Goal: Transaction & Acquisition: Download file/media

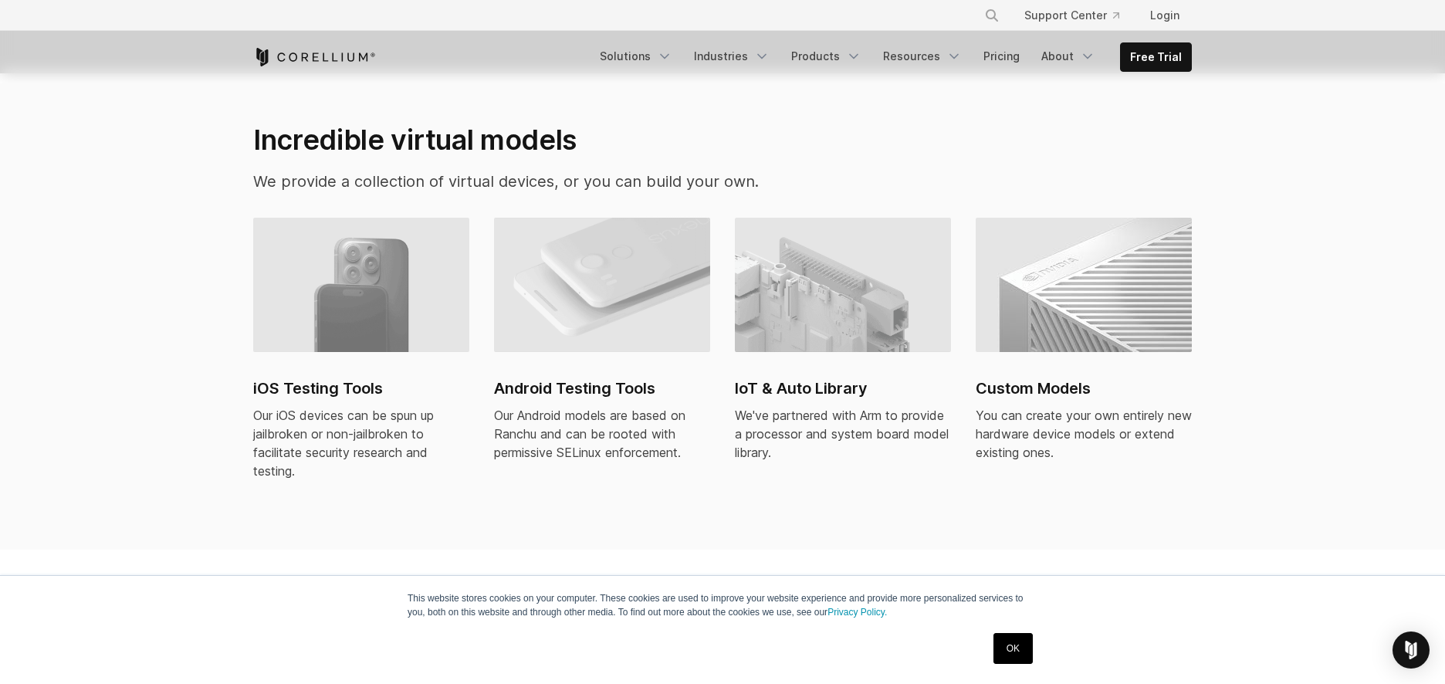
scroll to position [1024, 0]
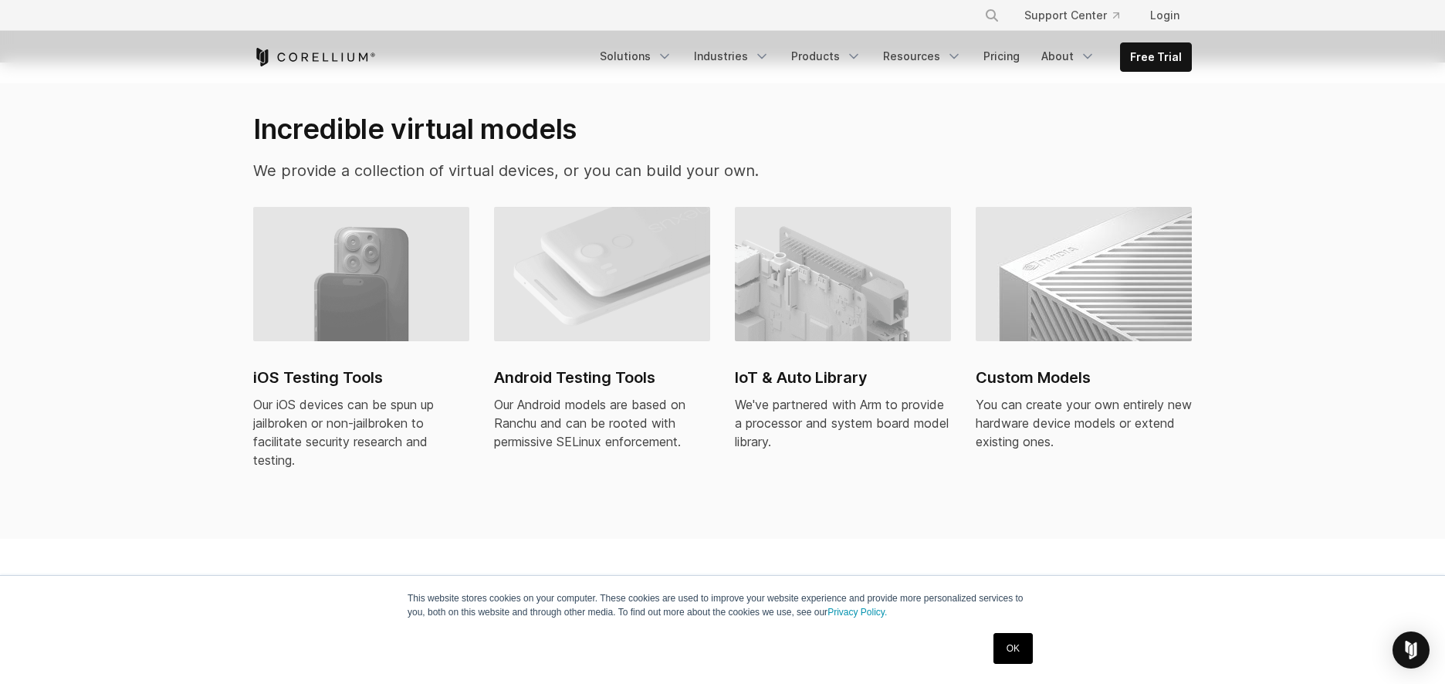
drag, startPoint x: 1169, startPoint y: 405, endPoint x: 1206, endPoint y: 526, distance: 126.7
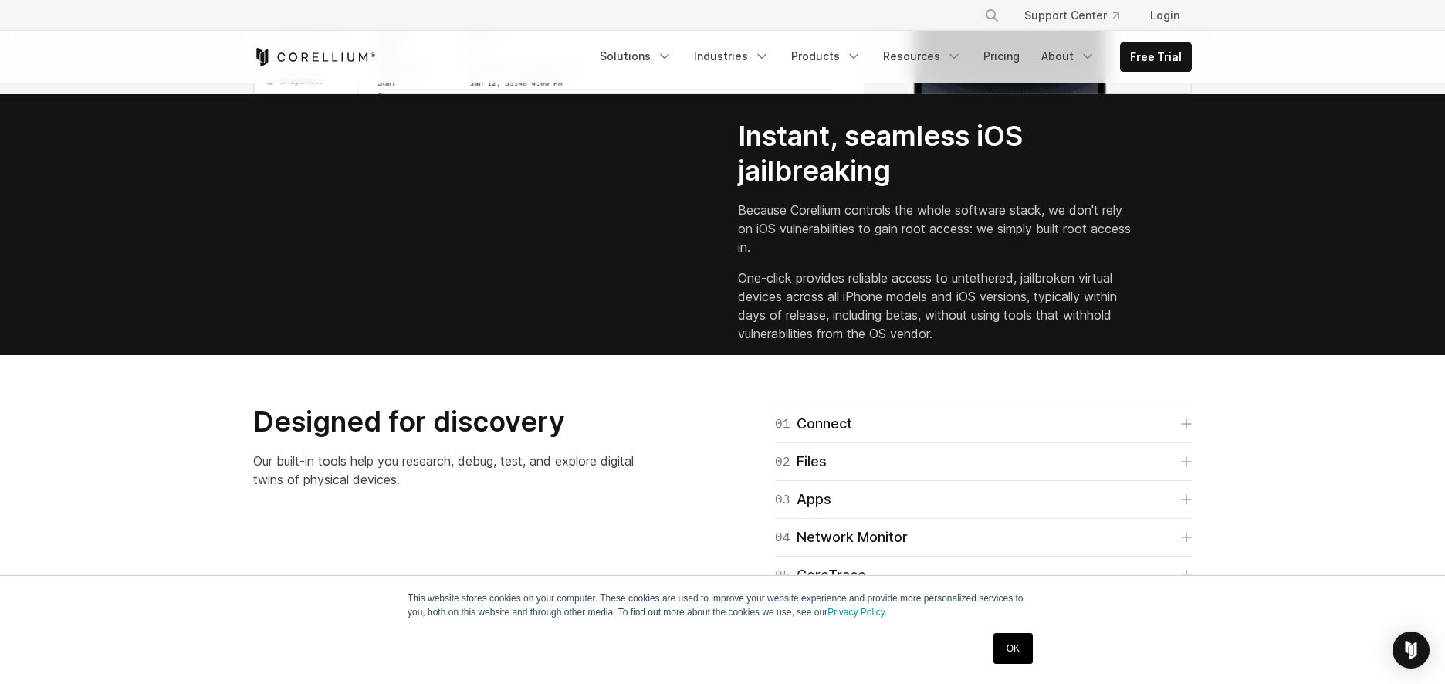
scroll to position [2105, 0]
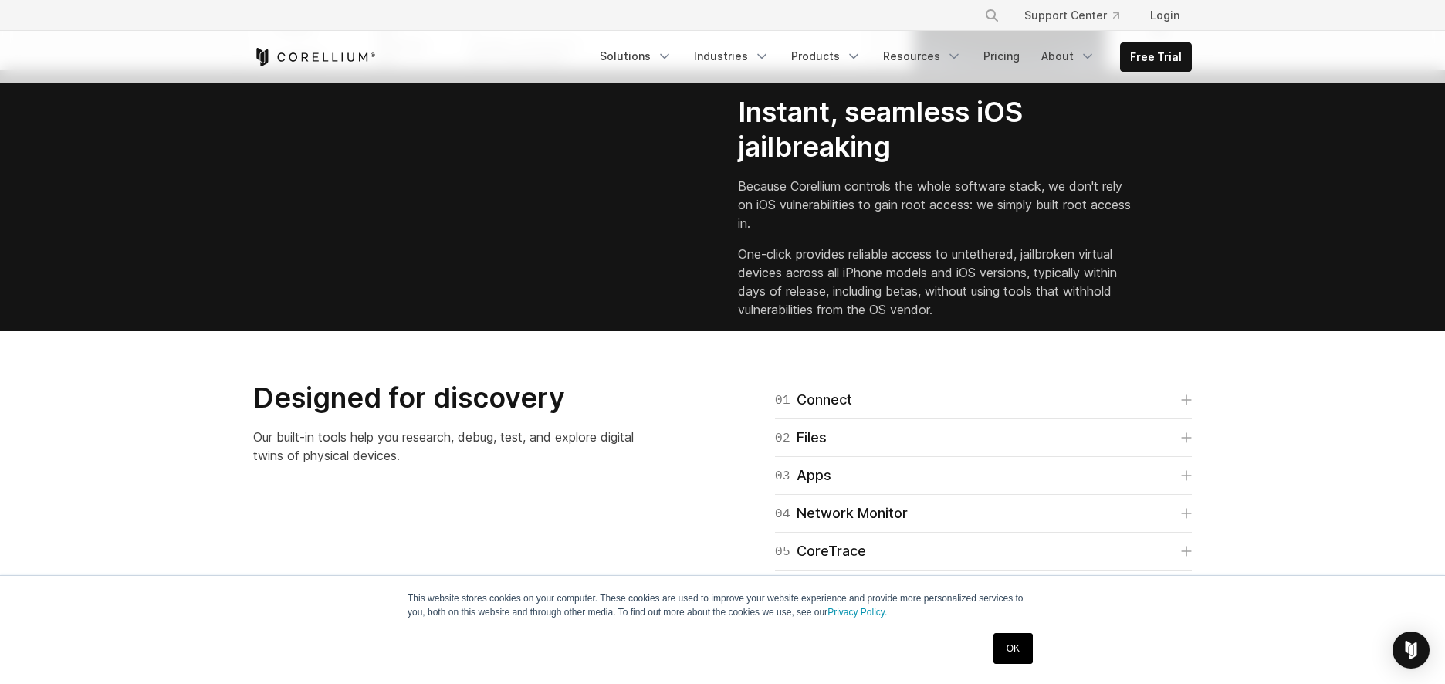
click at [1023, 654] on link "OK" at bounding box center [1012, 648] width 39 height 31
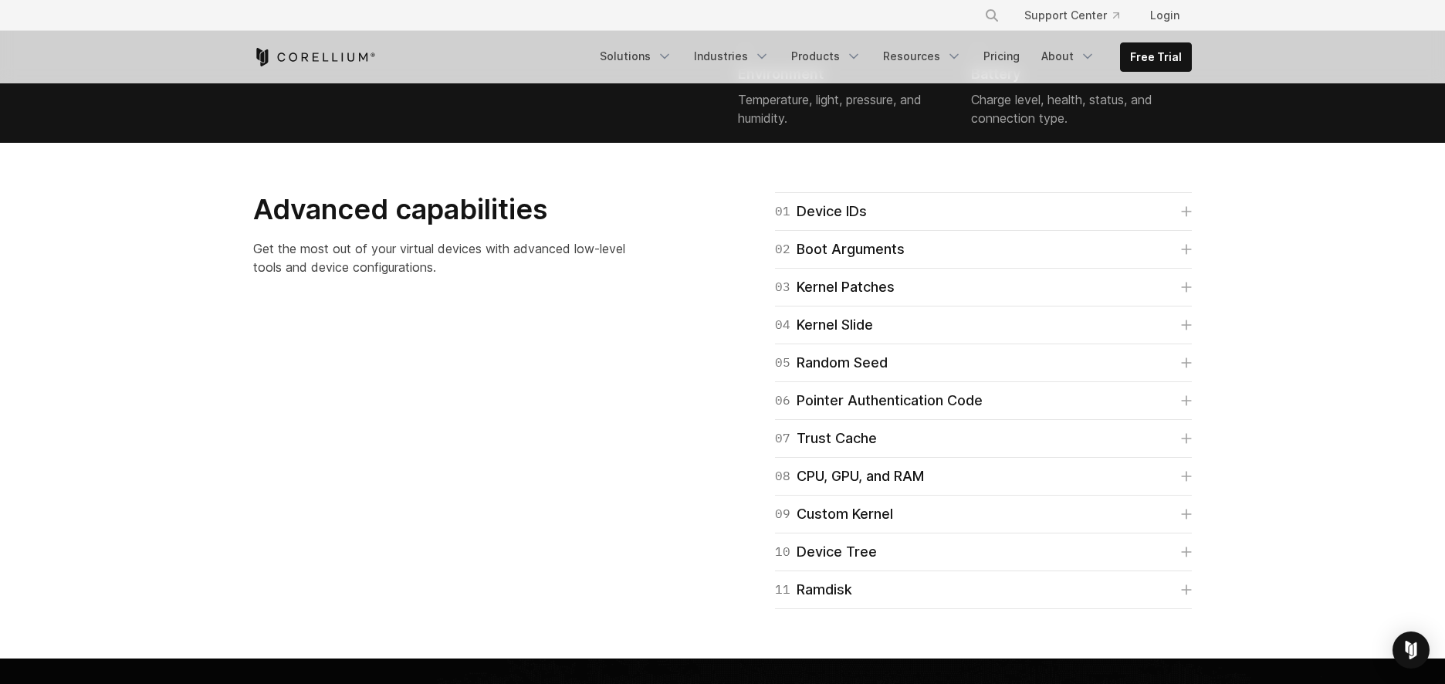
drag, startPoint x: 1087, startPoint y: 430, endPoint x: 1021, endPoint y: 529, distance: 119.2
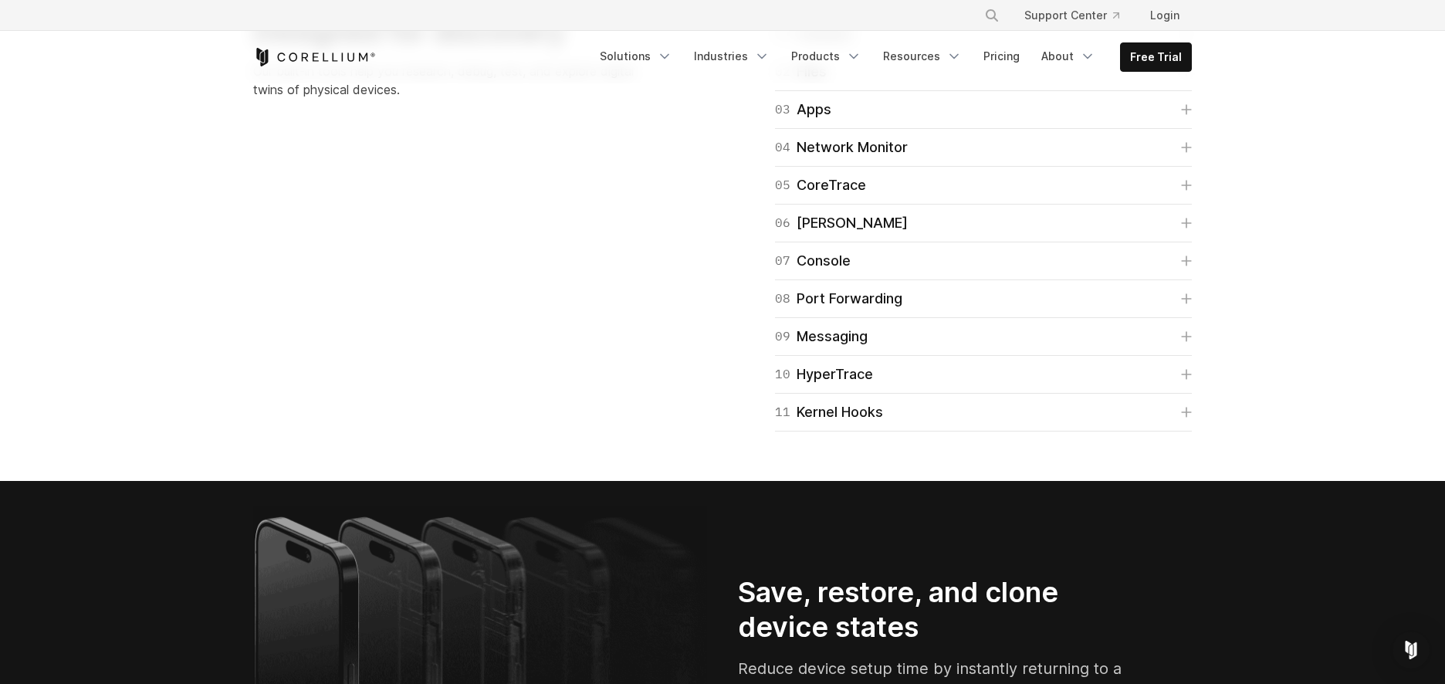
drag, startPoint x: 992, startPoint y: 497, endPoint x: 968, endPoint y: 374, distance: 125.9
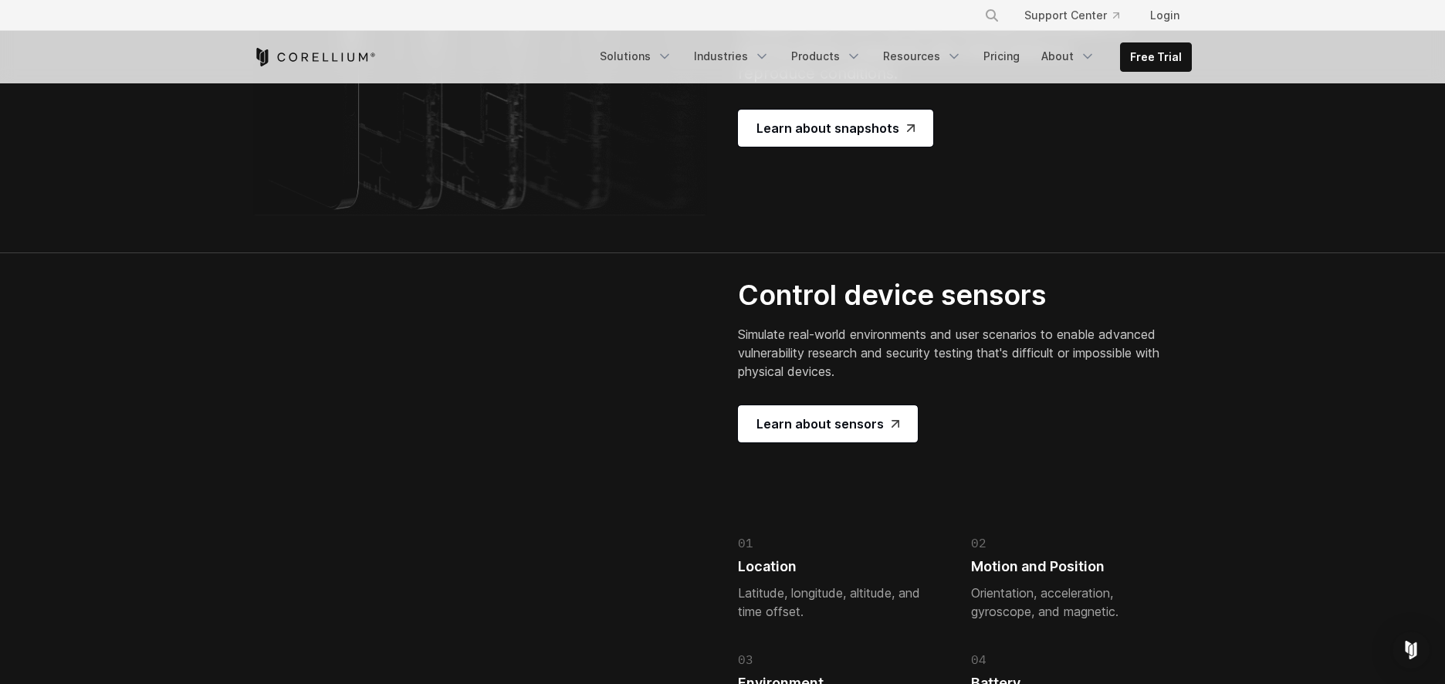
drag, startPoint x: 972, startPoint y: 374, endPoint x: 981, endPoint y: 479, distance: 106.1
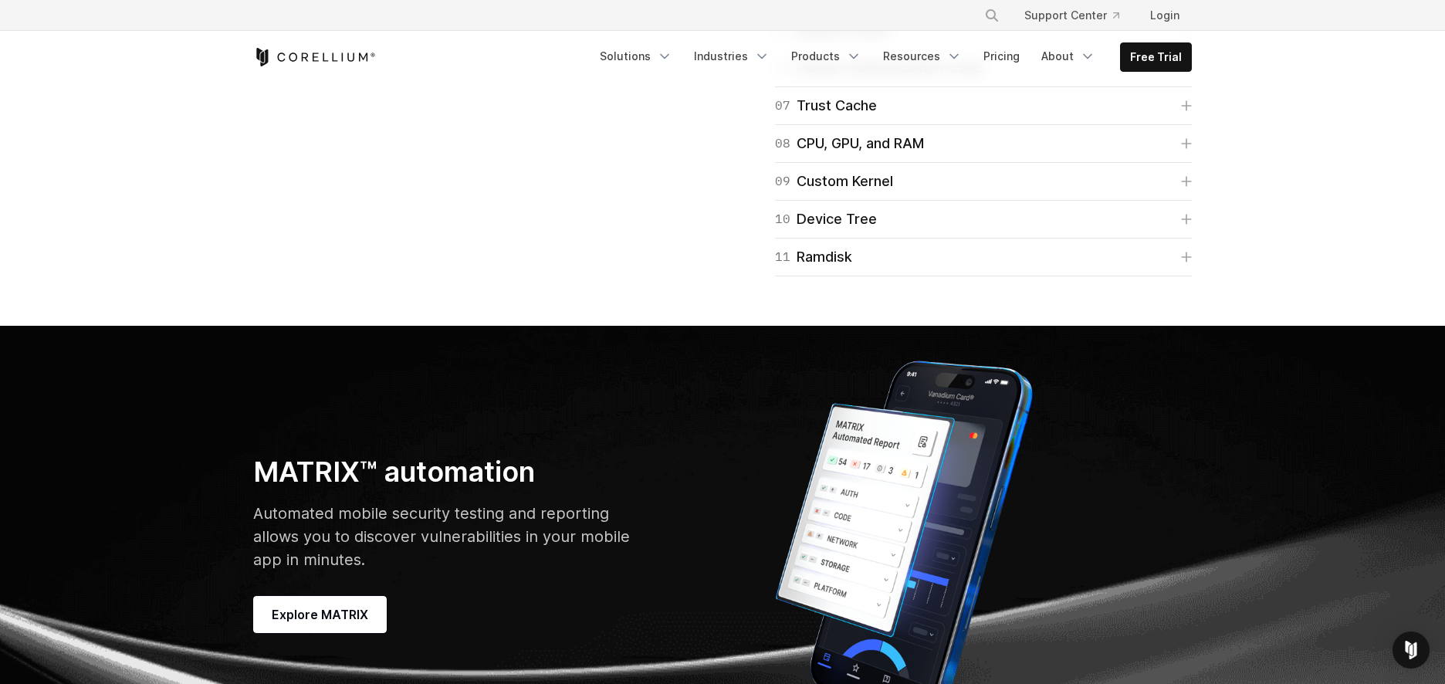
drag, startPoint x: 1013, startPoint y: 331, endPoint x: 1013, endPoint y: 430, distance: 98.8
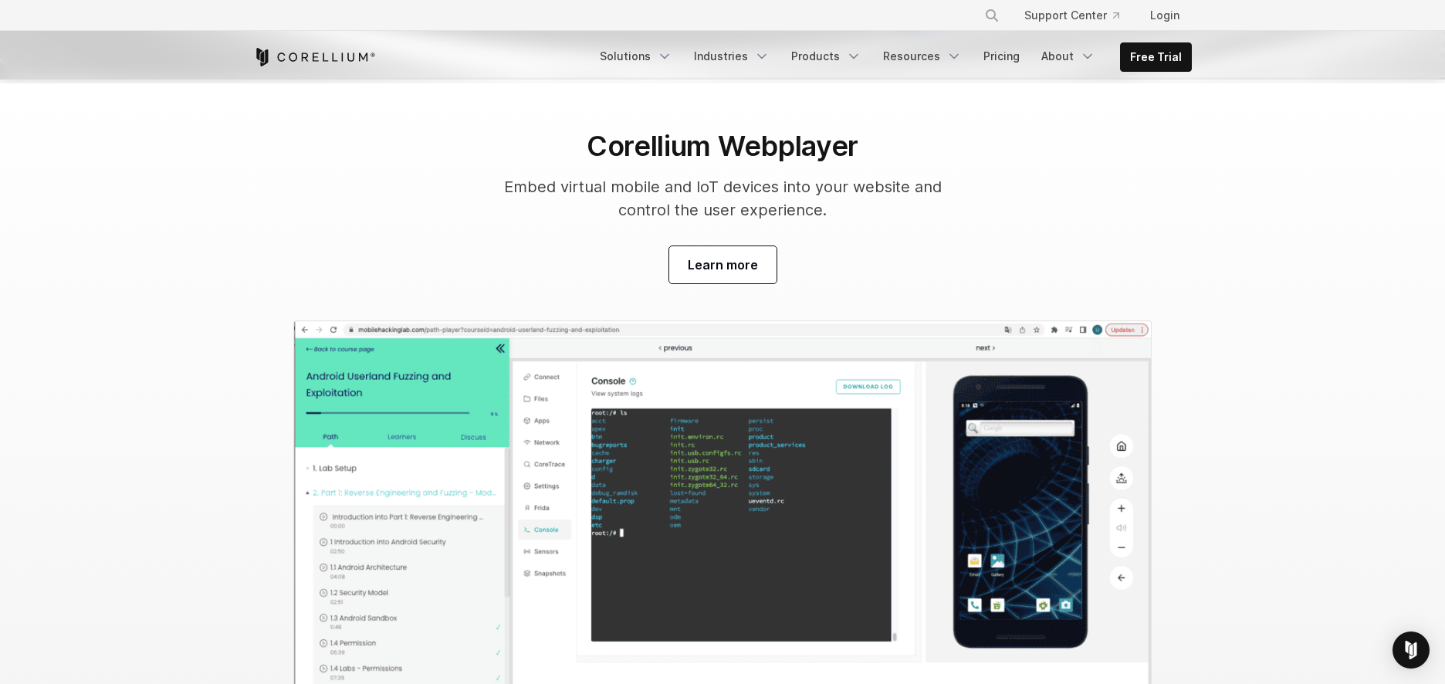
drag, startPoint x: 1002, startPoint y: 405, endPoint x: 1011, endPoint y: 494, distance: 89.2
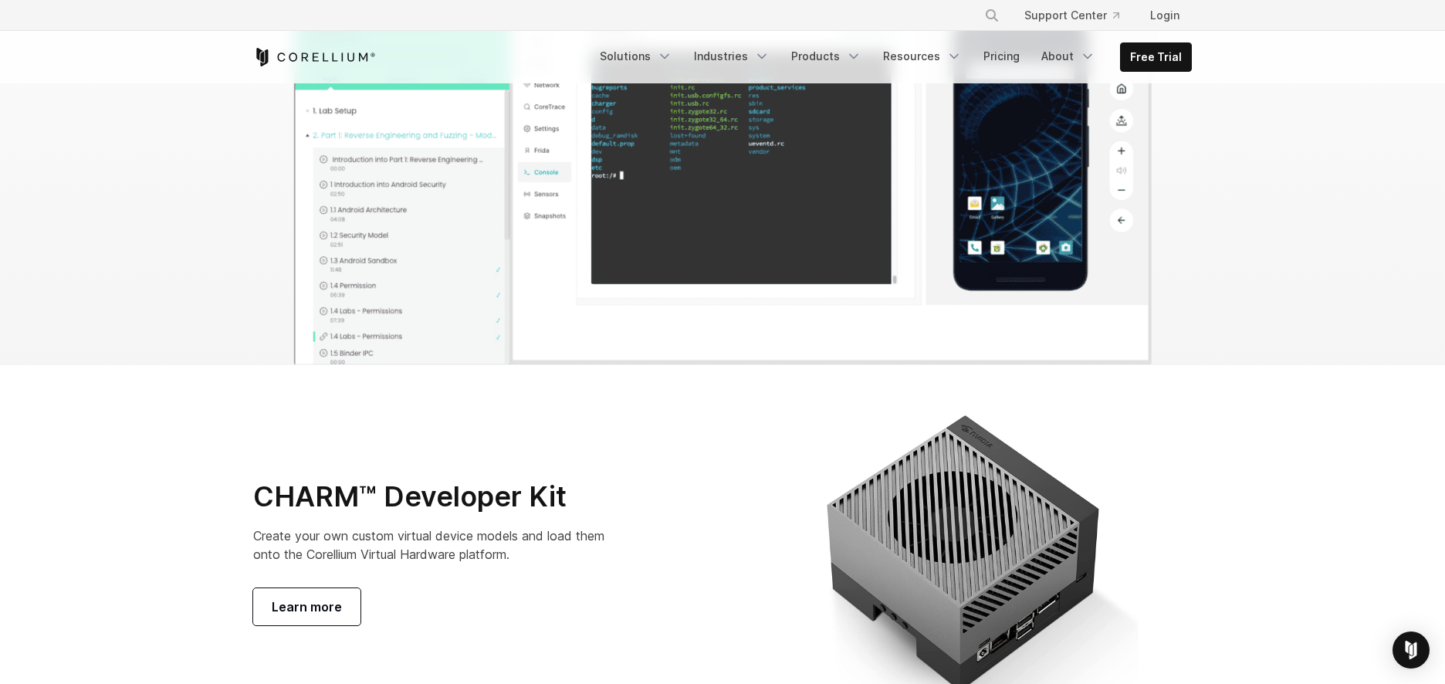
drag, startPoint x: 990, startPoint y: 406, endPoint x: 1007, endPoint y: 501, distance: 96.4
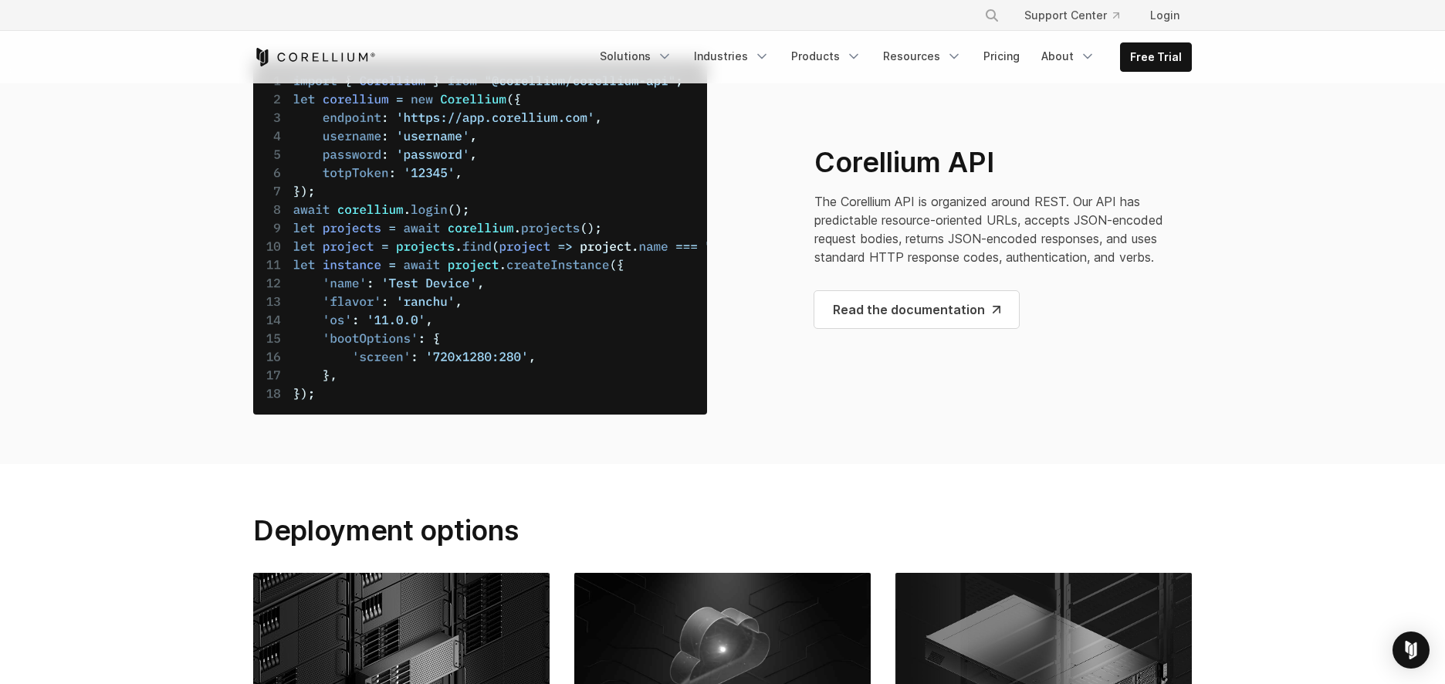
drag, startPoint x: 1016, startPoint y: 356, endPoint x: 1032, endPoint y: 468, distance: 113.7
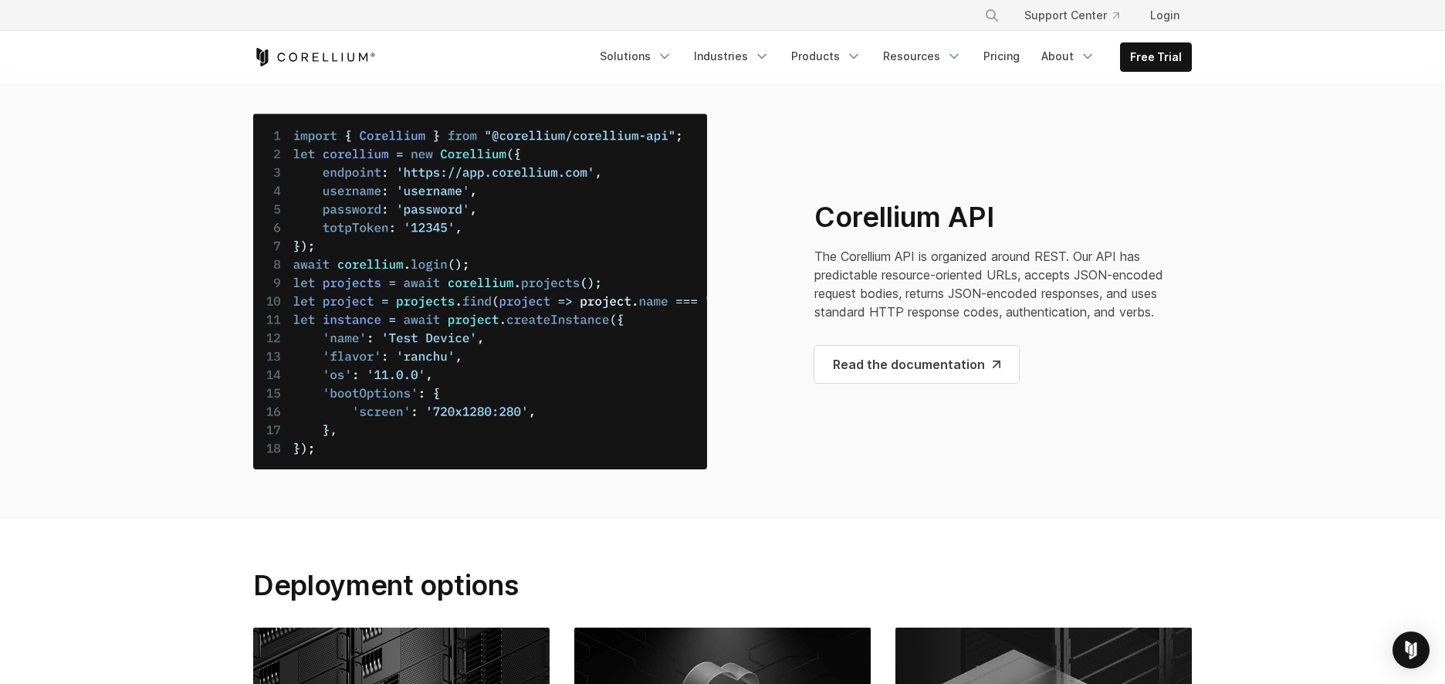
scroll to position [5837, 0]
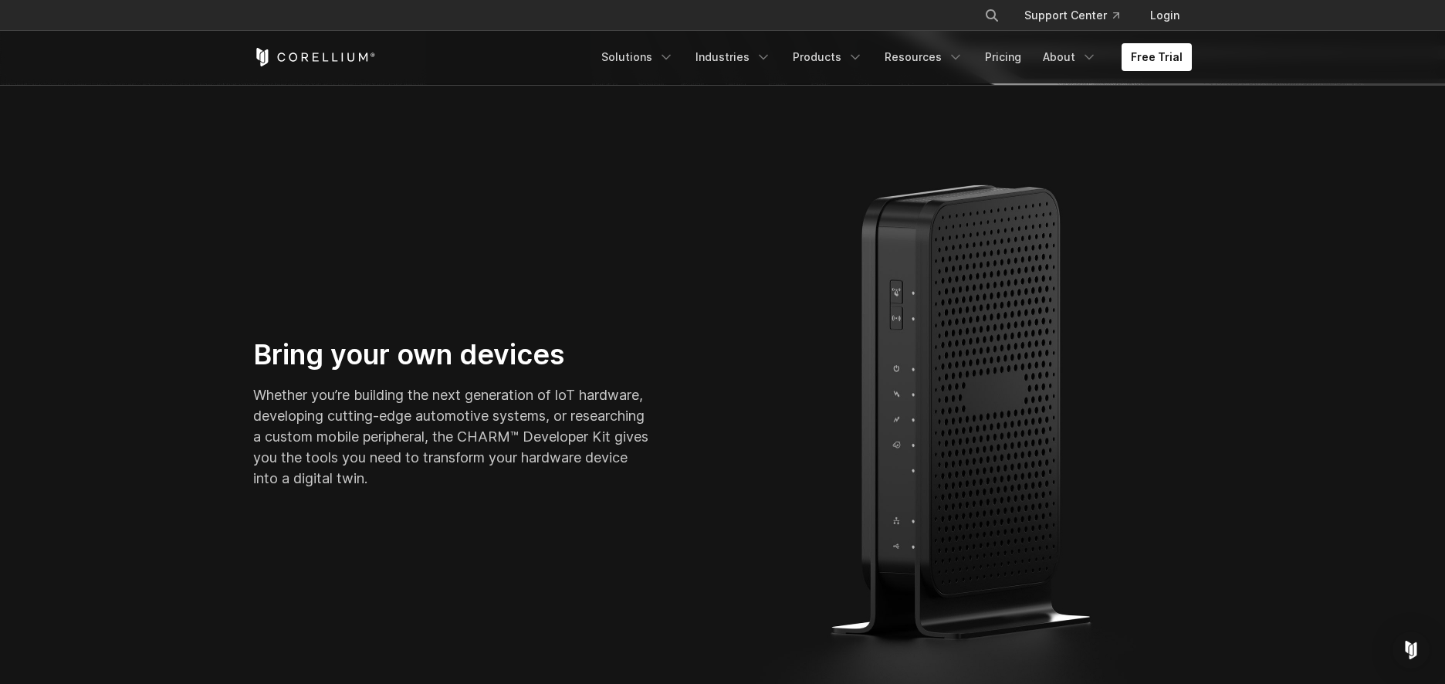
drag, startPoint x: 177, startPoint y: 306, endPoint x: 181, endPoint y: 391, distance: 85.0
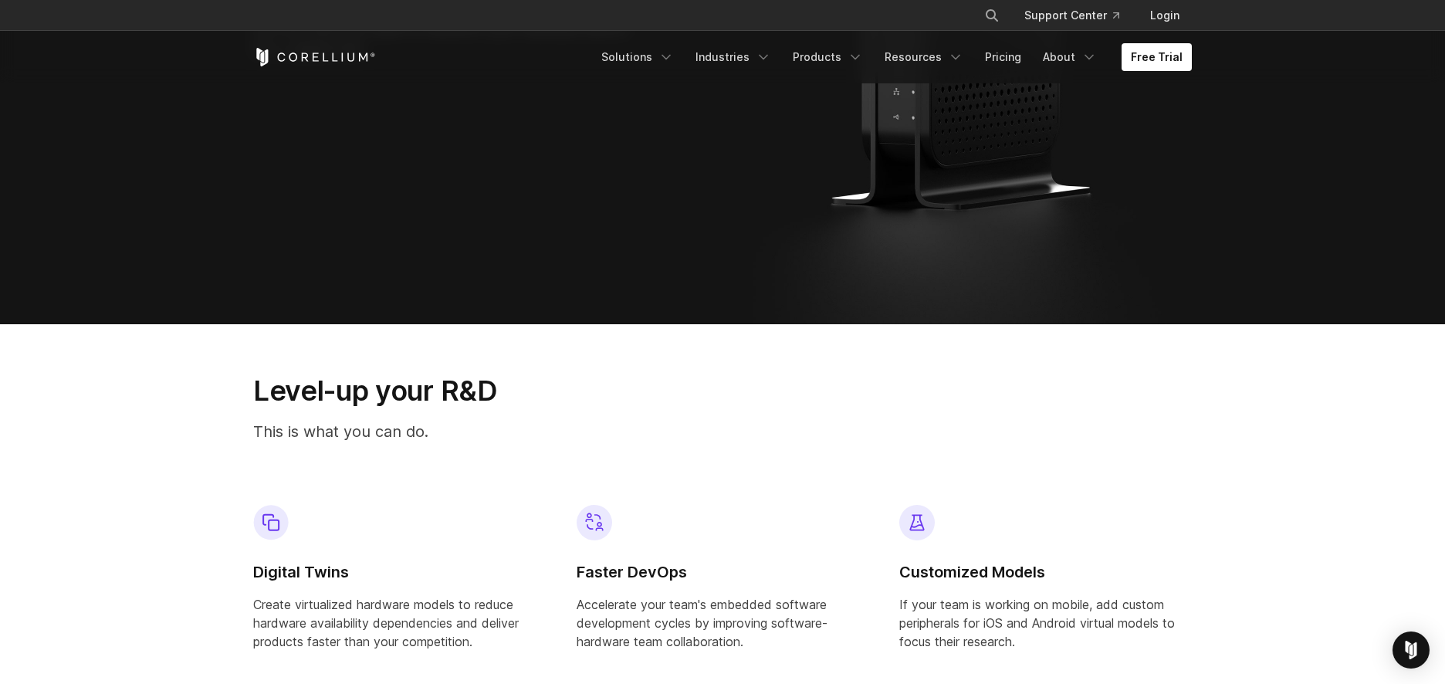
scroll to position [1145, 0]
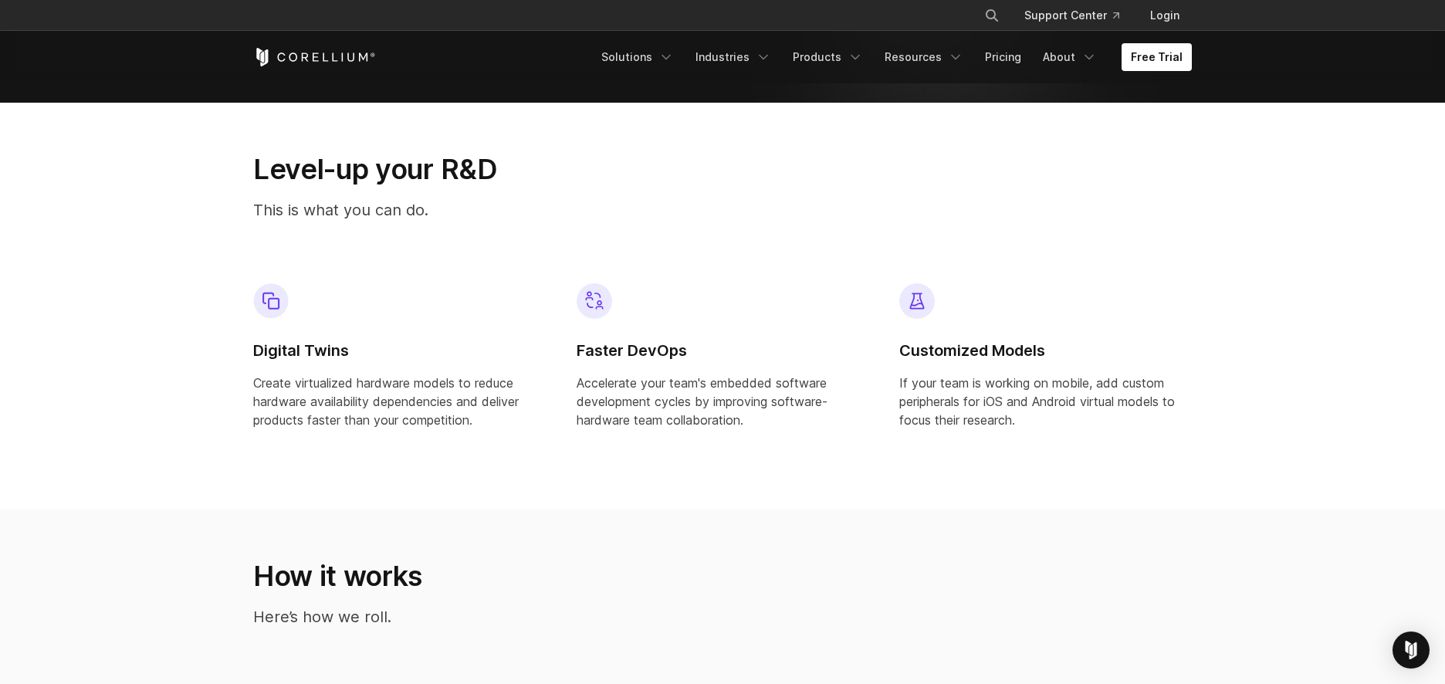
drag, startPoint x: 193, startPoint y: 310, endPoint x: 196, endPoint y: 435, distance: 125.1
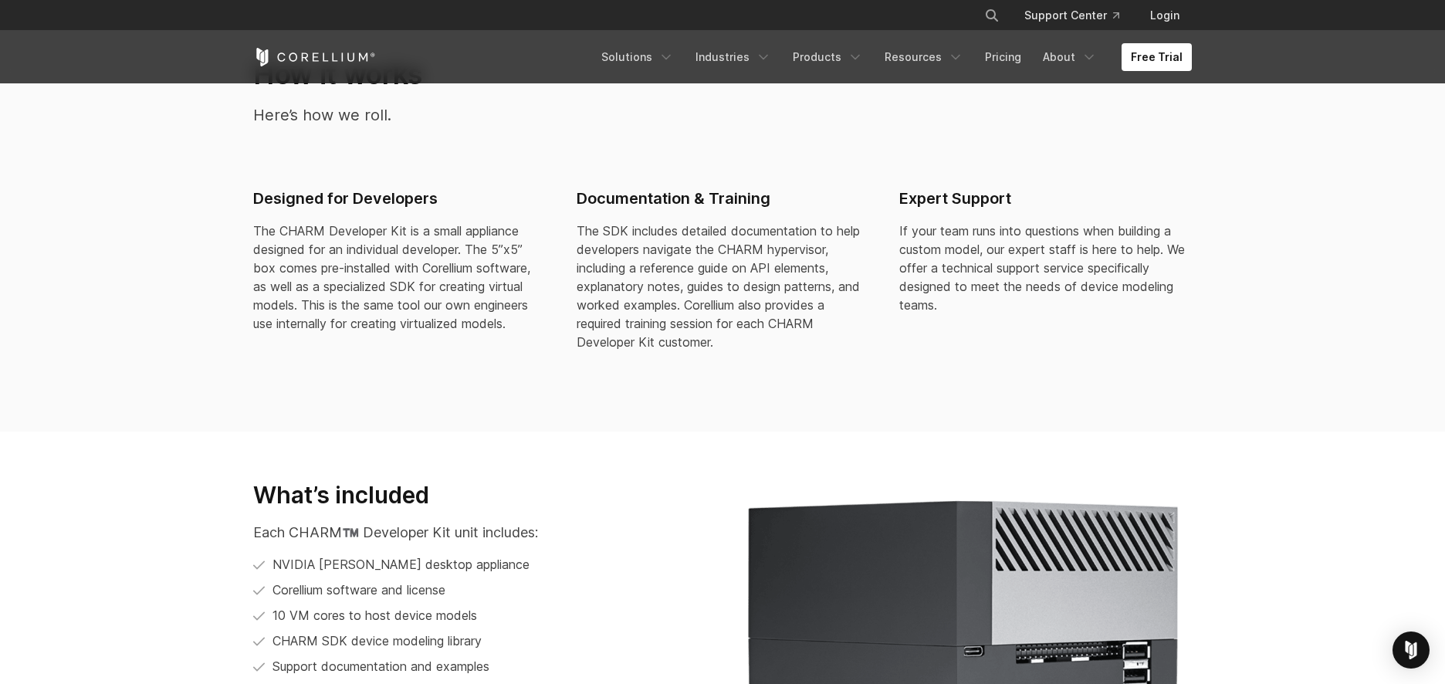
drag, startPoint x: 210, startPoint y: 338, endPoint x: 214, endPoint y: 453, distance: 115.1
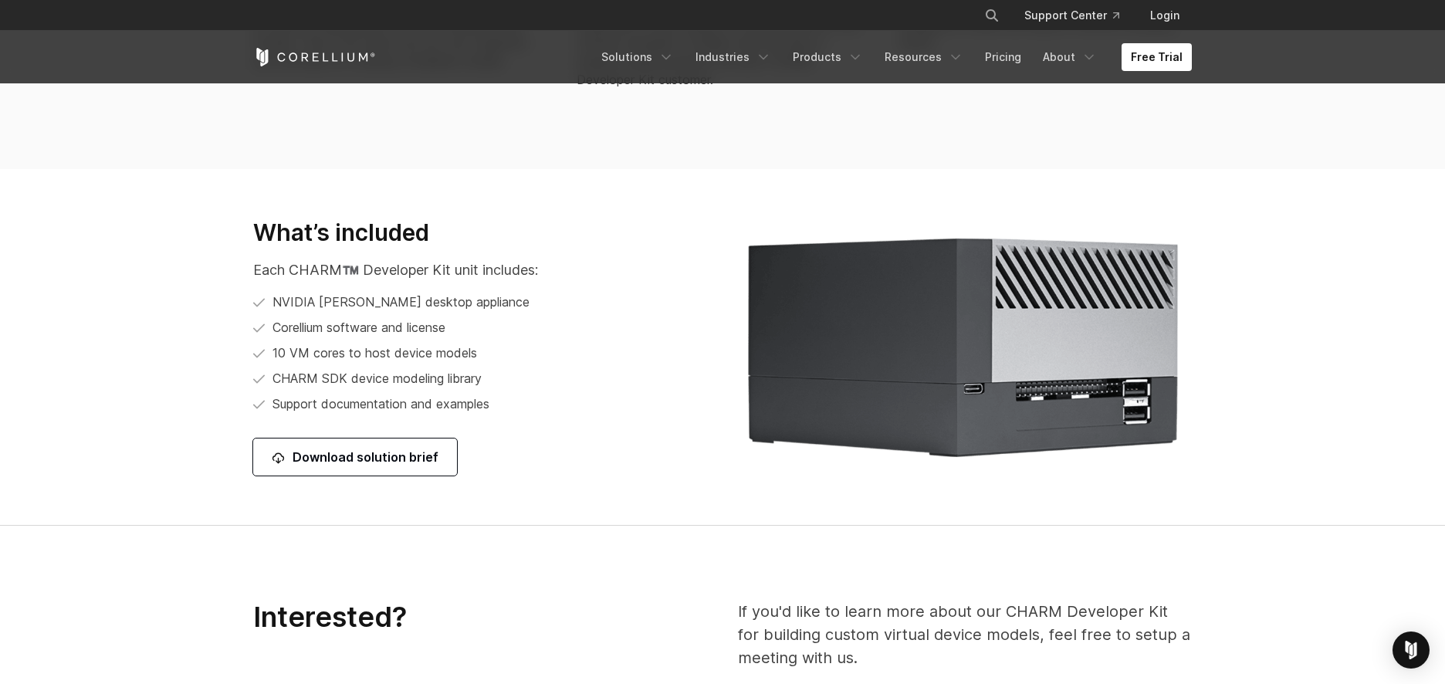
drag, startPoint x: 213, startPoint y: 323, endPoint x: 210, endPoint y: 431, distance: 108.9
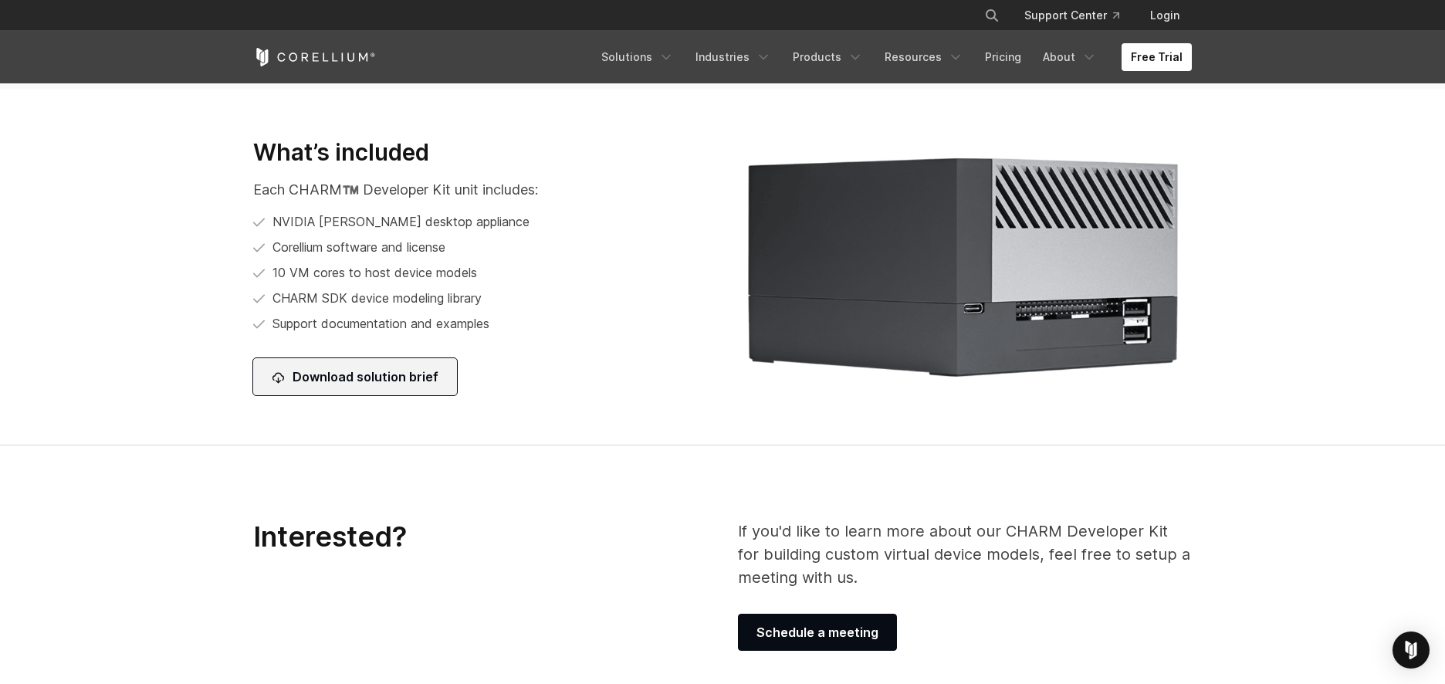
click at [384, 384] on link "Download solution brief" at bounding box center [355, 376] width 204 height 37
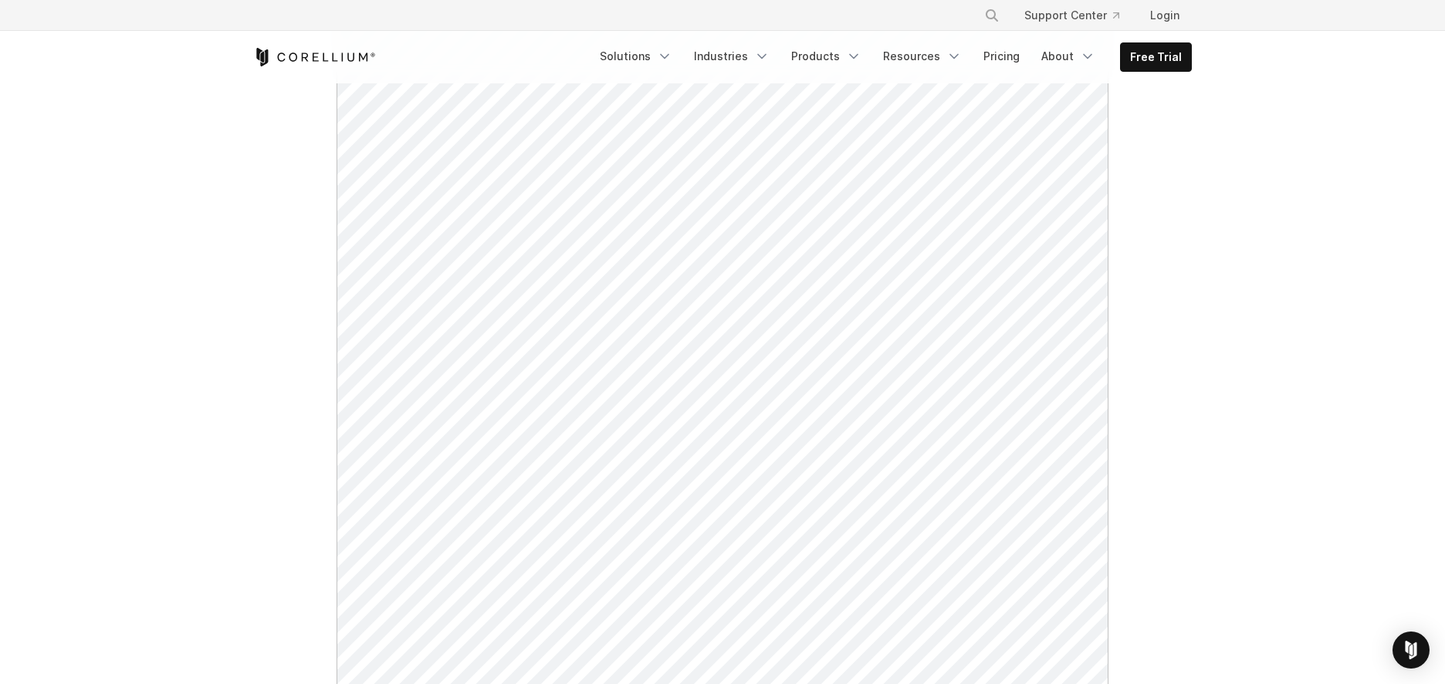
scroll to position [463, 0]
